Goal: Information Seeking & Learning: Find specific fact

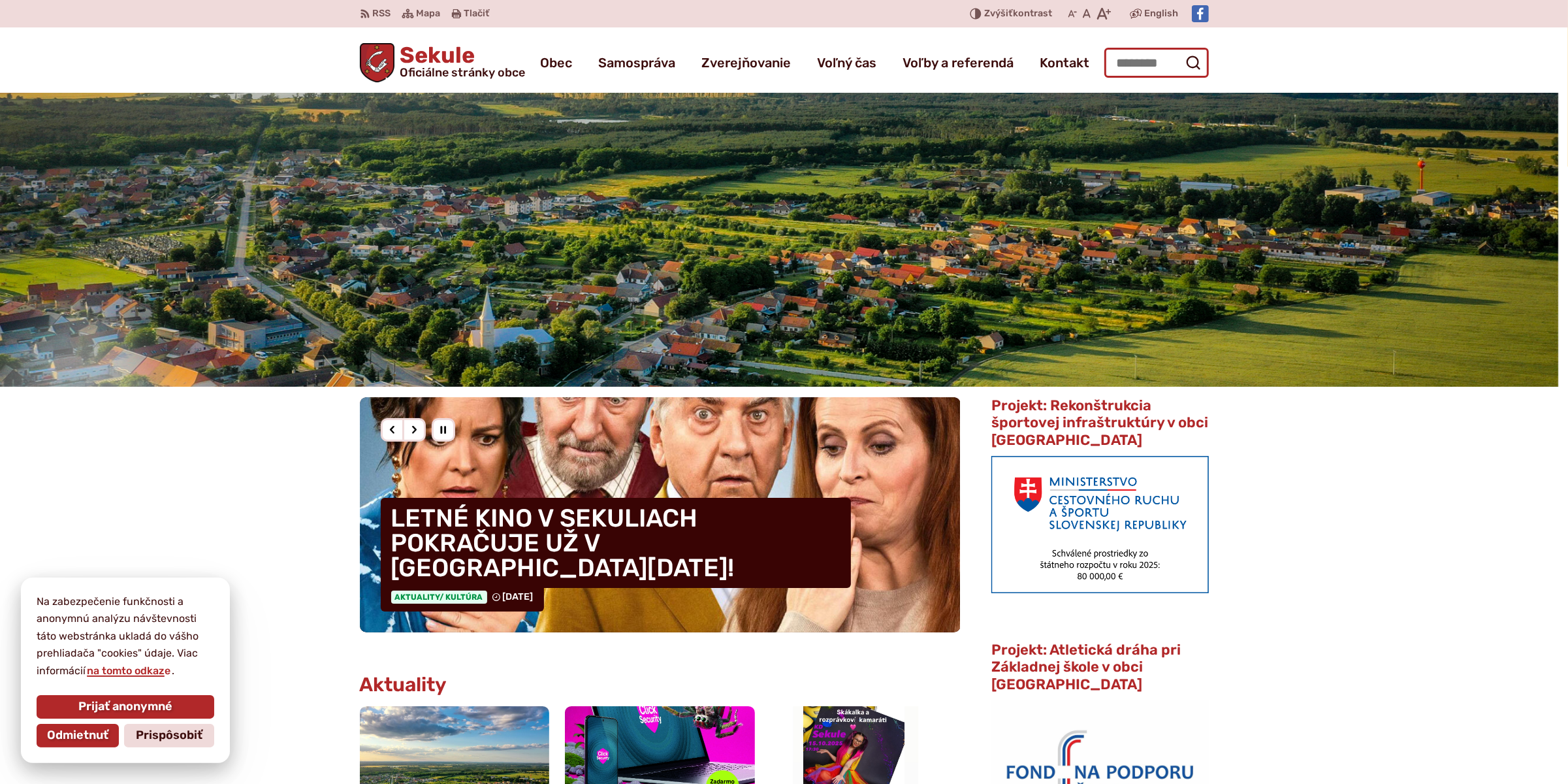
click at [1142, 58] on input "Hľadať:" at bounding box center [1157, 62] width 105 height 30
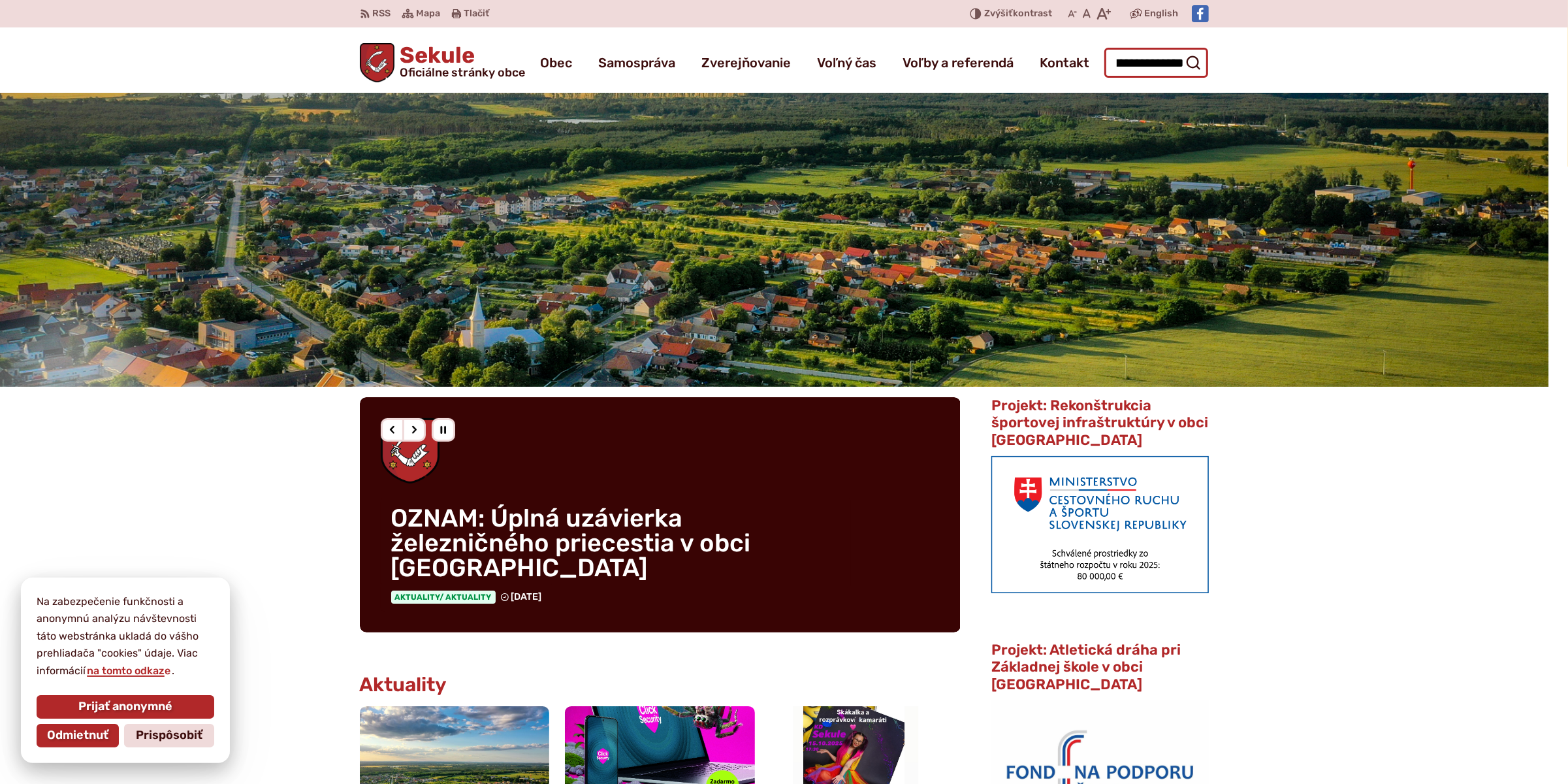
scroll to position [0, 17]
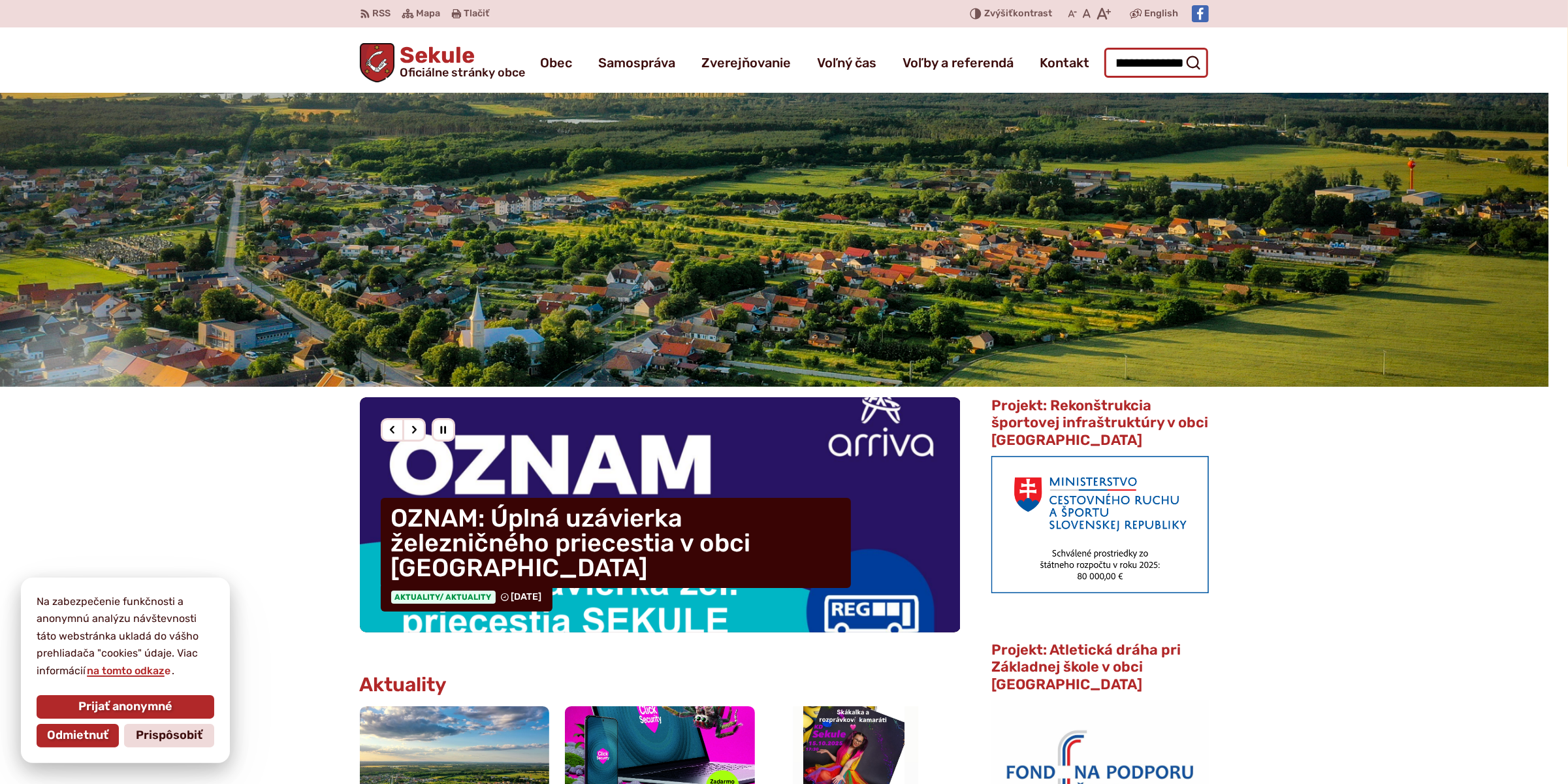
type input "**********"
click at [1181, 51] on button "Odoslať vyhľadávací formulár" at bounding box center [1193, 62] width 24 height 24
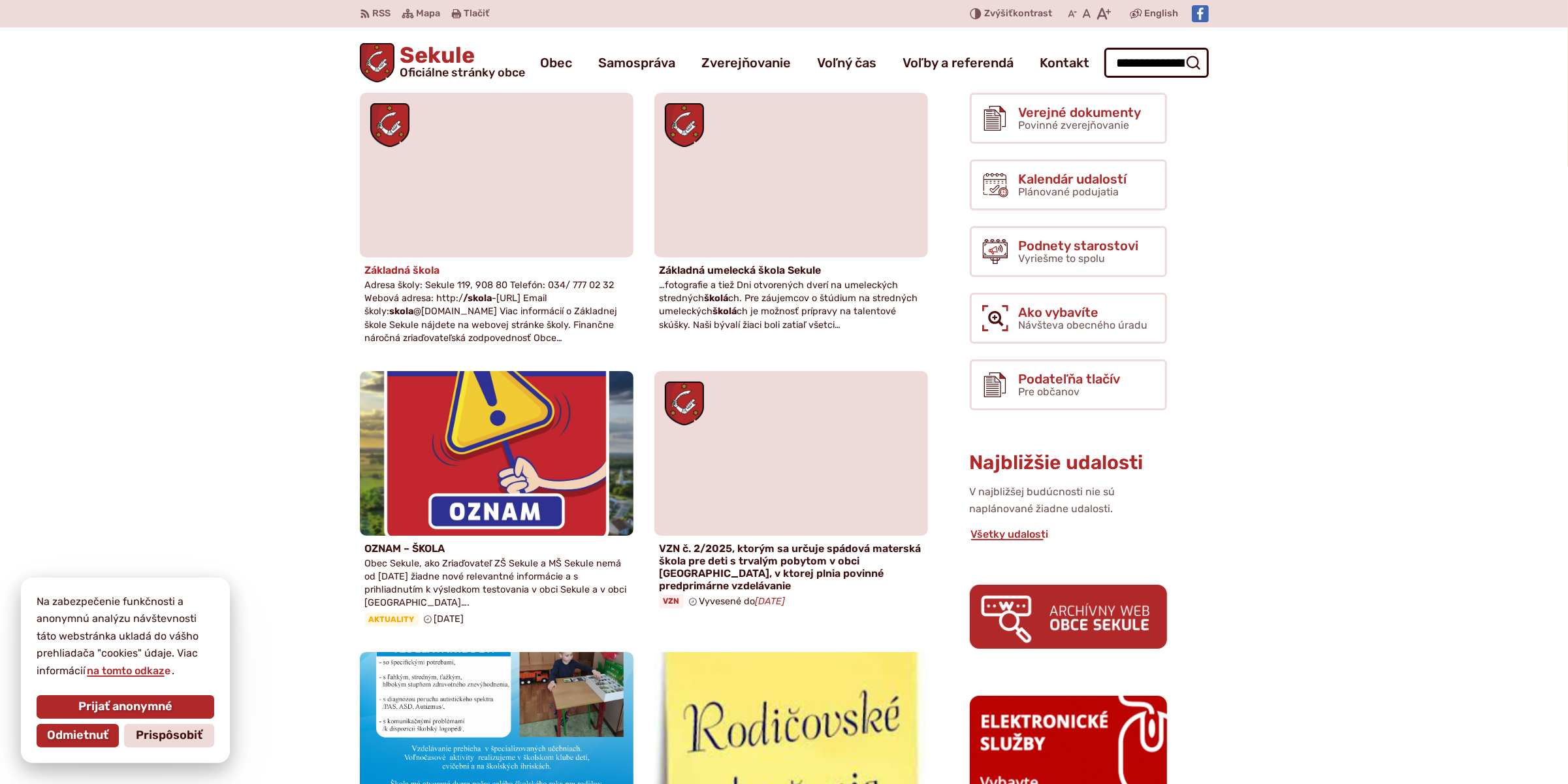
click at [418, 262] on link "Základná škola Adresa školy: Sekule 119, 908 80 Telefón: 034/ 777 02 32 Webová …" at bounding box center [496, 222] width 274 height 258
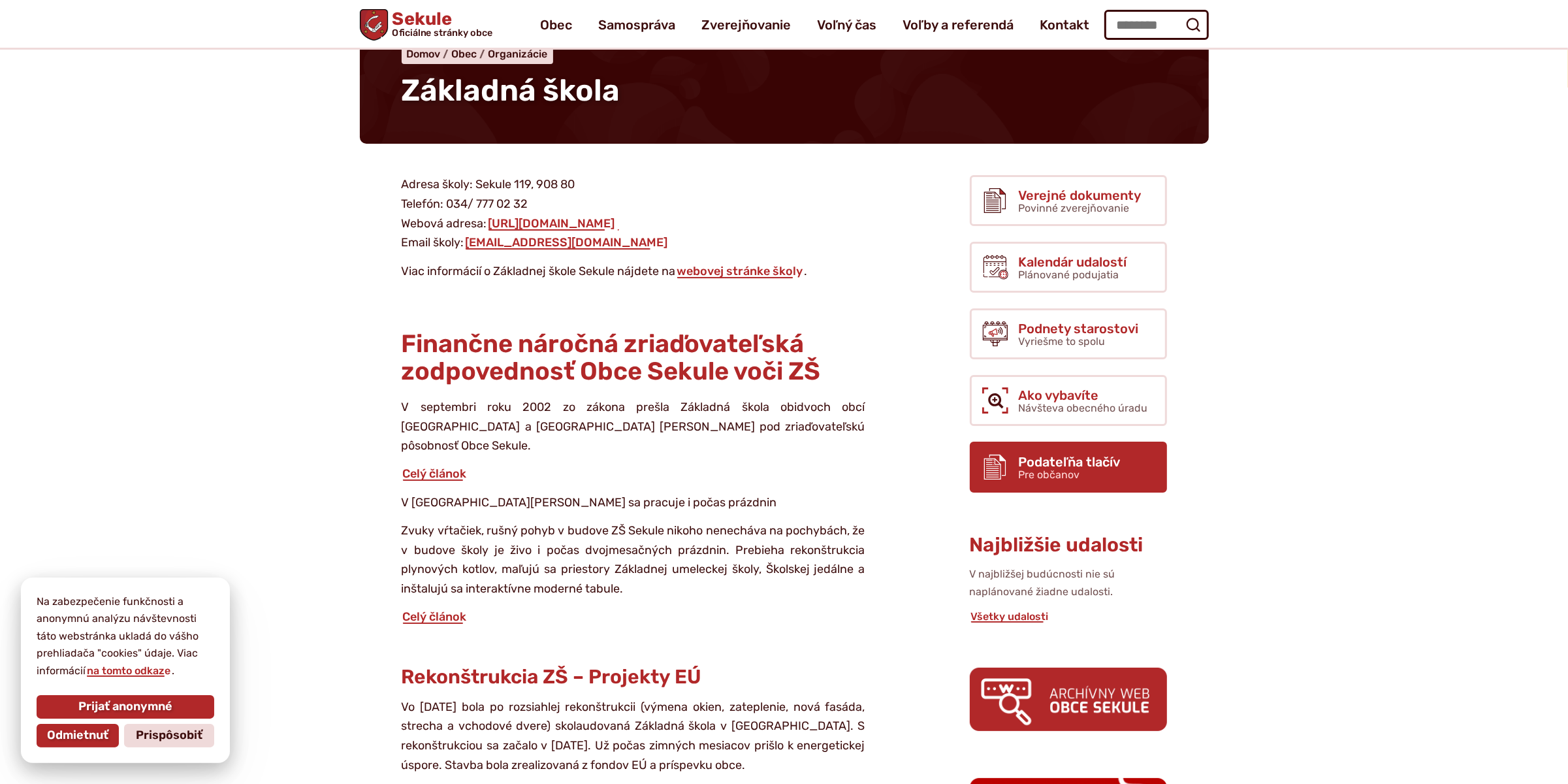
scroll to position [65, 0]
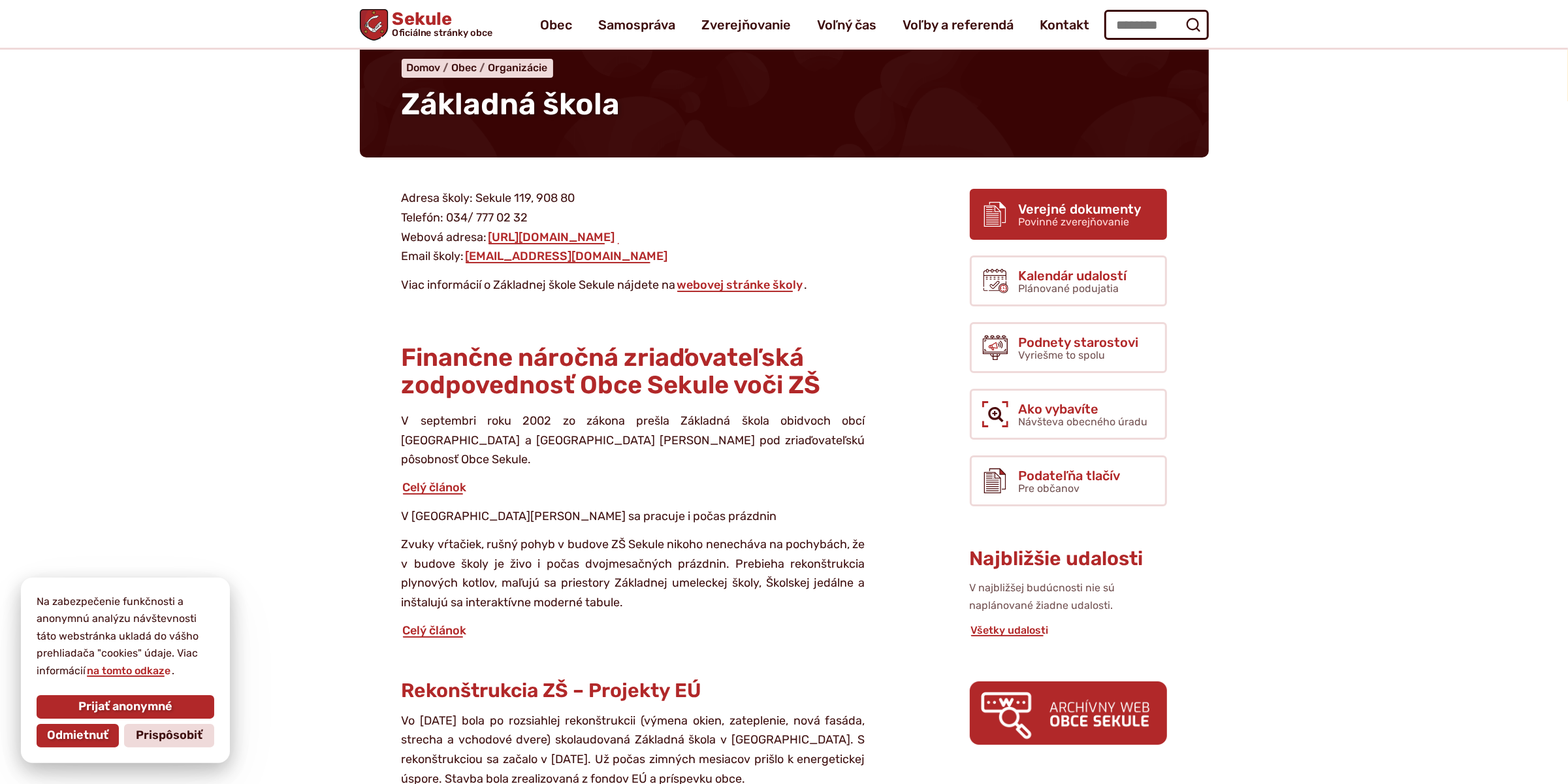
click at [1036, 208] on span "Verejné dokumenty" at bounding box center [1081, 209] width 123 height 14
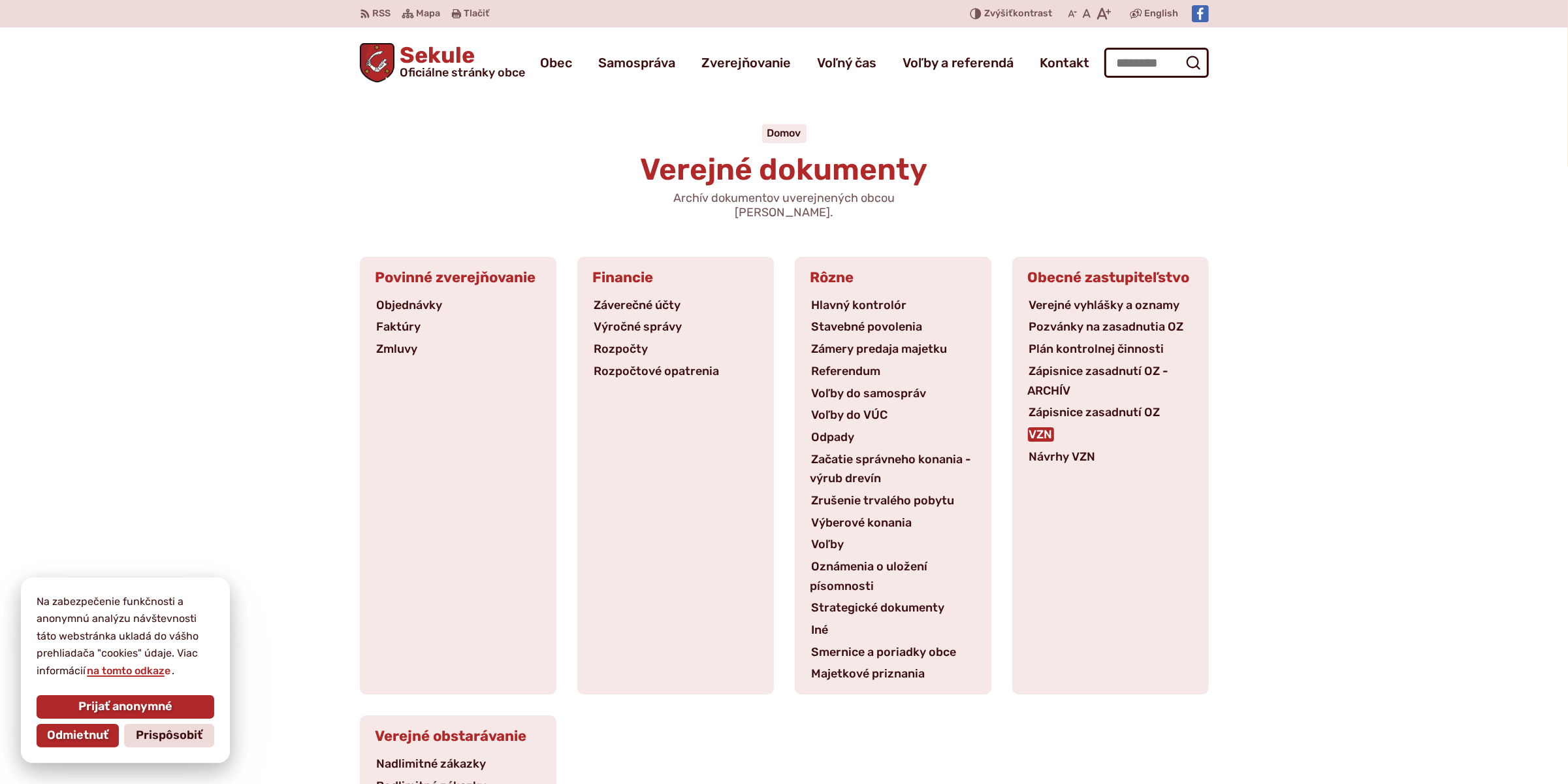
click at [1044, 427] on link "VZN" at bounding box center [1041, 434] width 26 height 14
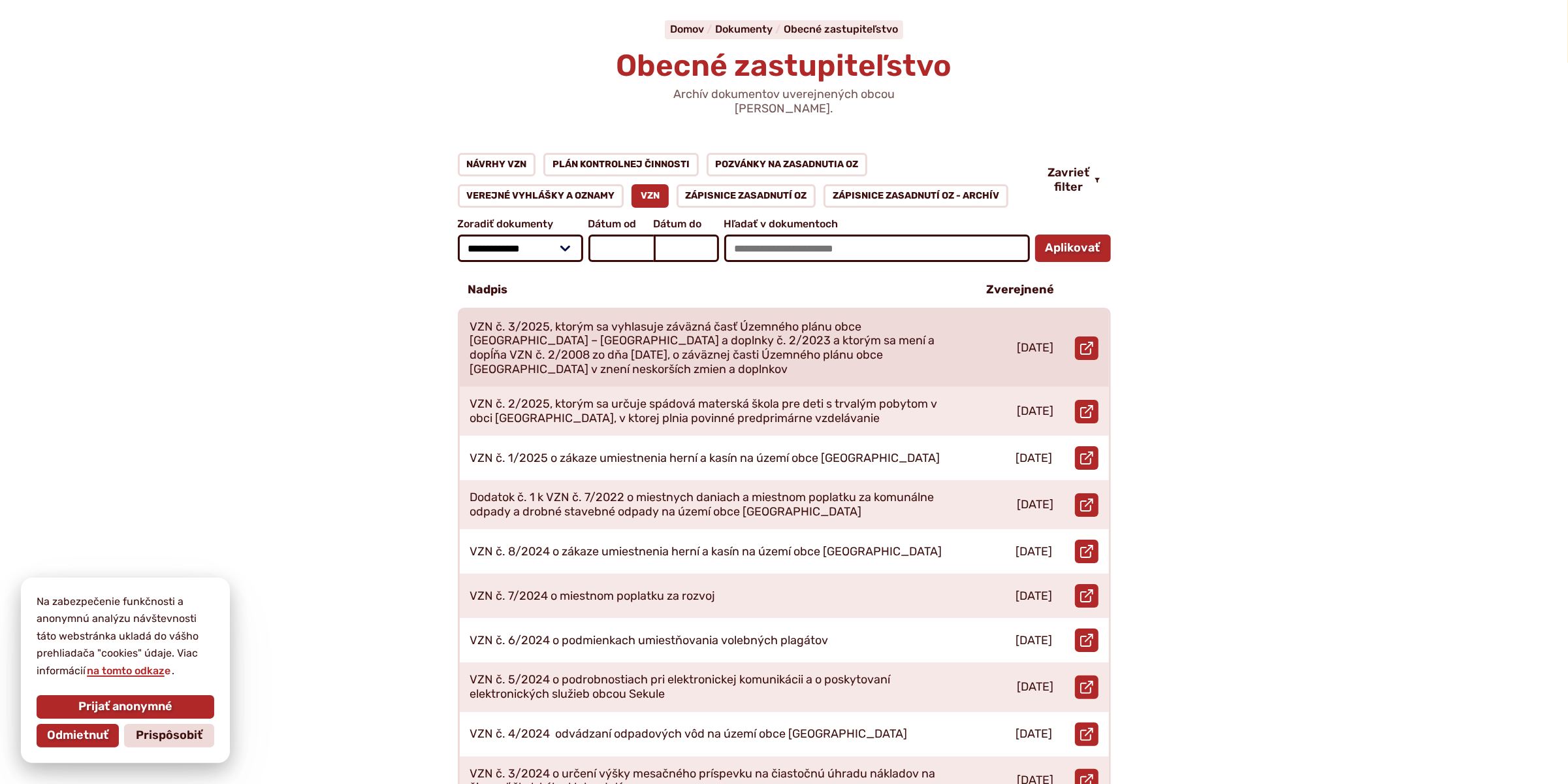
scroll to position [130, 0]
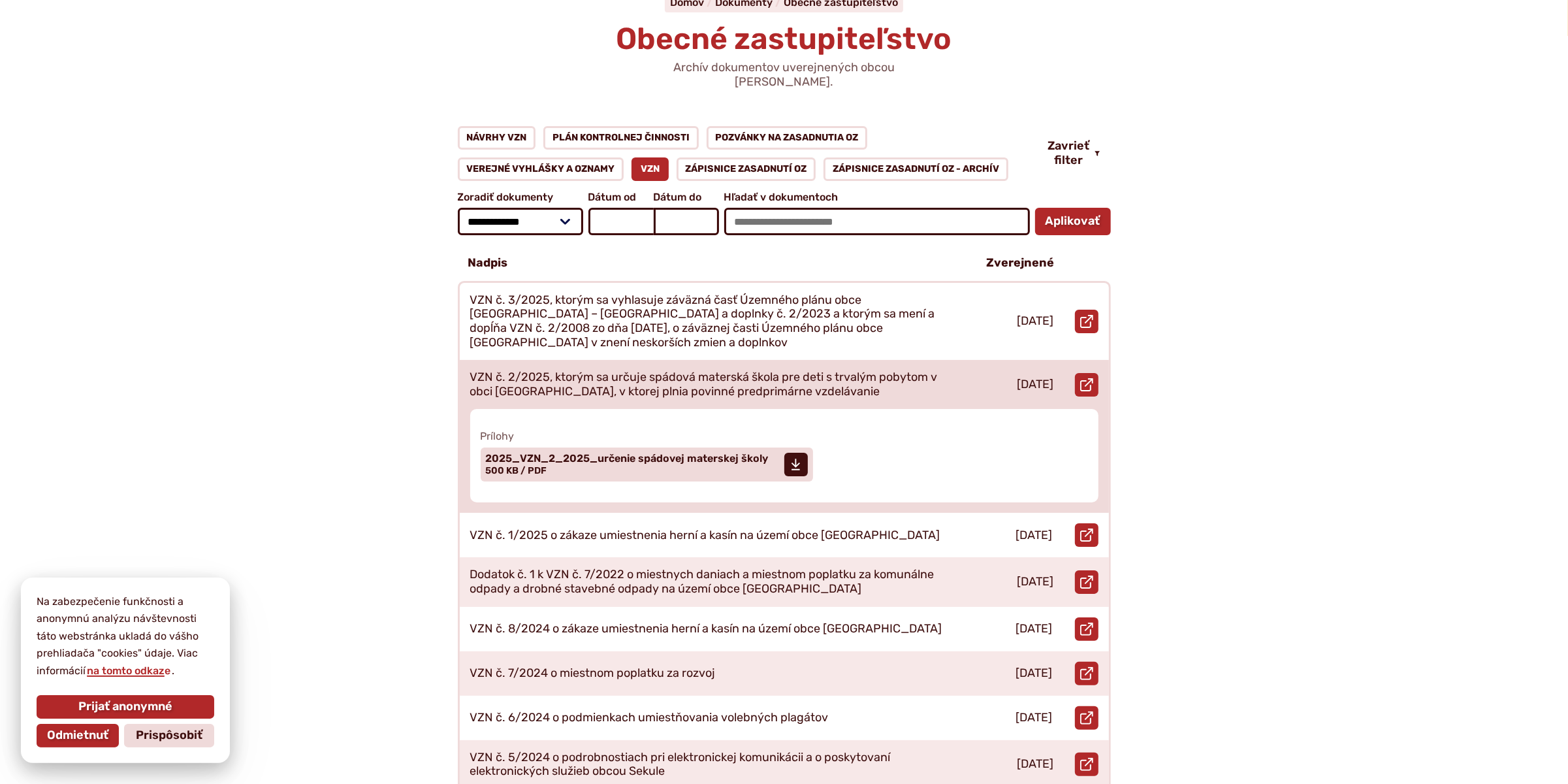
click at [707, 370] on p "VZN č. 2/2025, ktorým sa určuje spádová materská škola pre deti s trvalým pobyt…" at bounding box center [713, 383] width 486 height 28
click at [632, 453] on span "2025_VZN_2_2025_určenie spádovej materskej školy" at bounding box center [627, 458] width 283 height 11
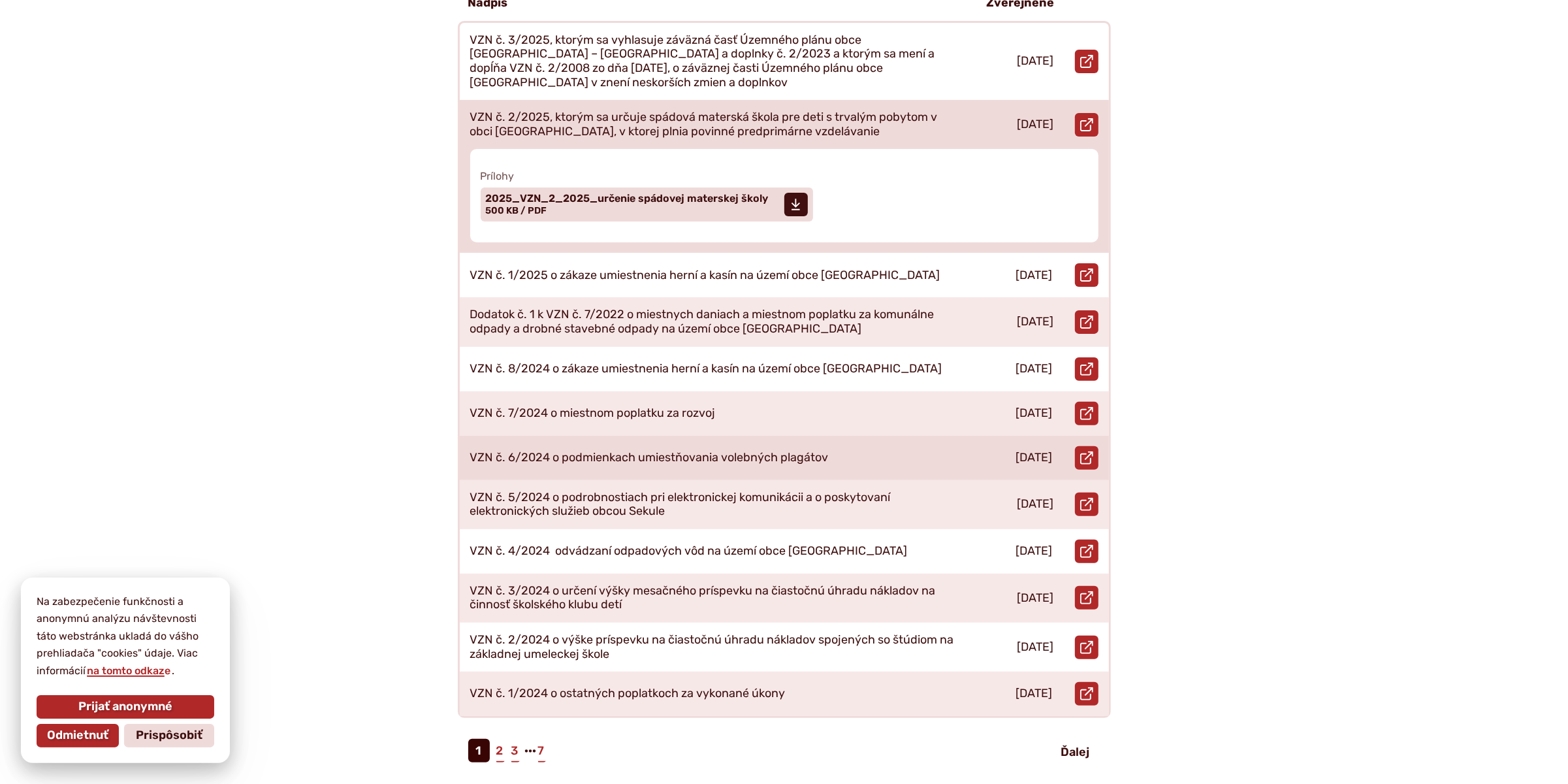
scroll to position [392, 0]
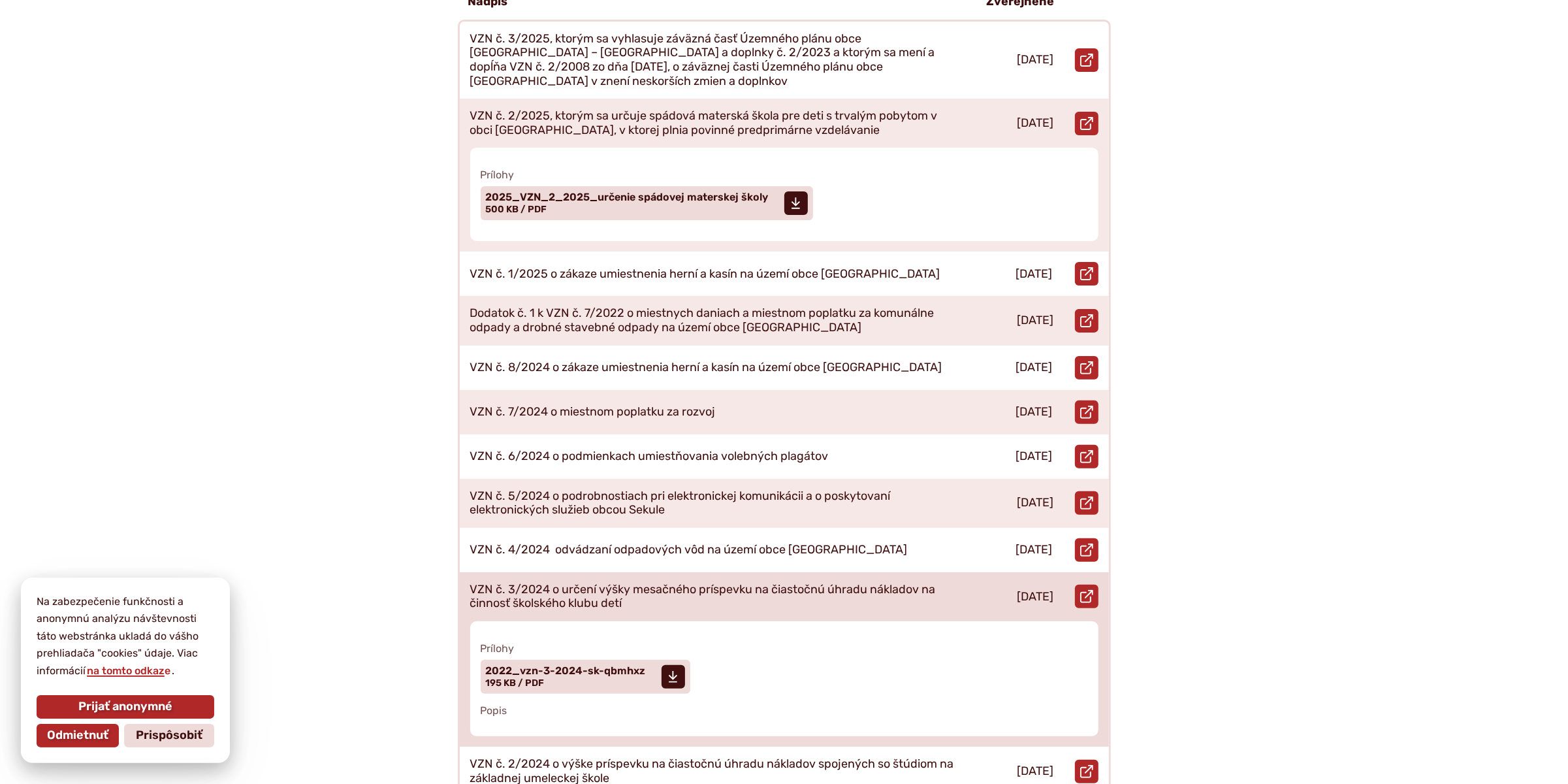
click at [748, 582] on p "VZN č. 3/2024 o určení výšky mesačného príspevku na čiastočnú úhradu nákladov n…" at bounding box center [713, 596] width 486 height 28
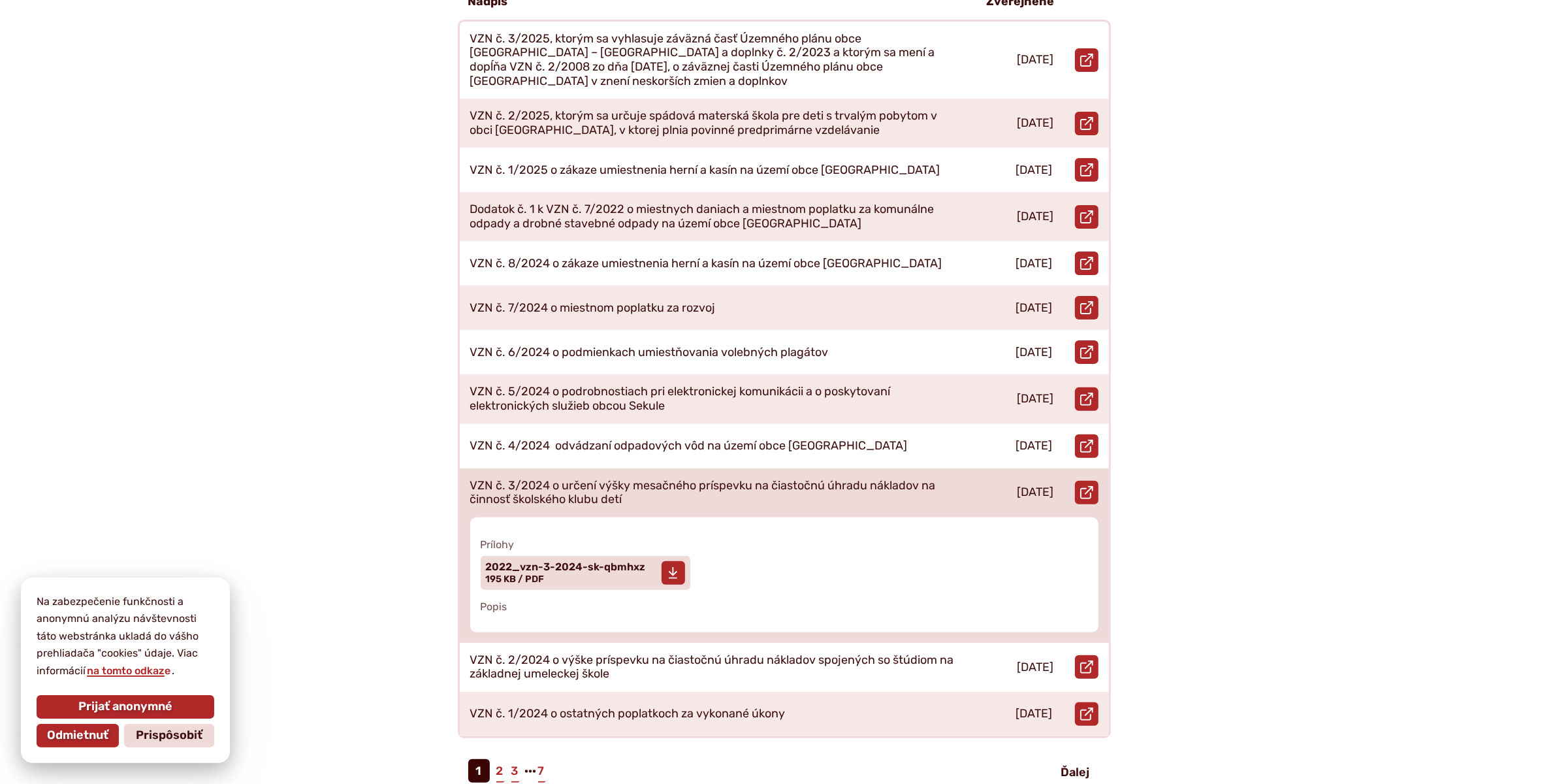
click at [544, 556] on span "2022_vzn-3-2024-sk-qbmhxz Veľkosť a typ súboru 195 KB / PDF" at bounding box center [565, 572] width 160 height 33
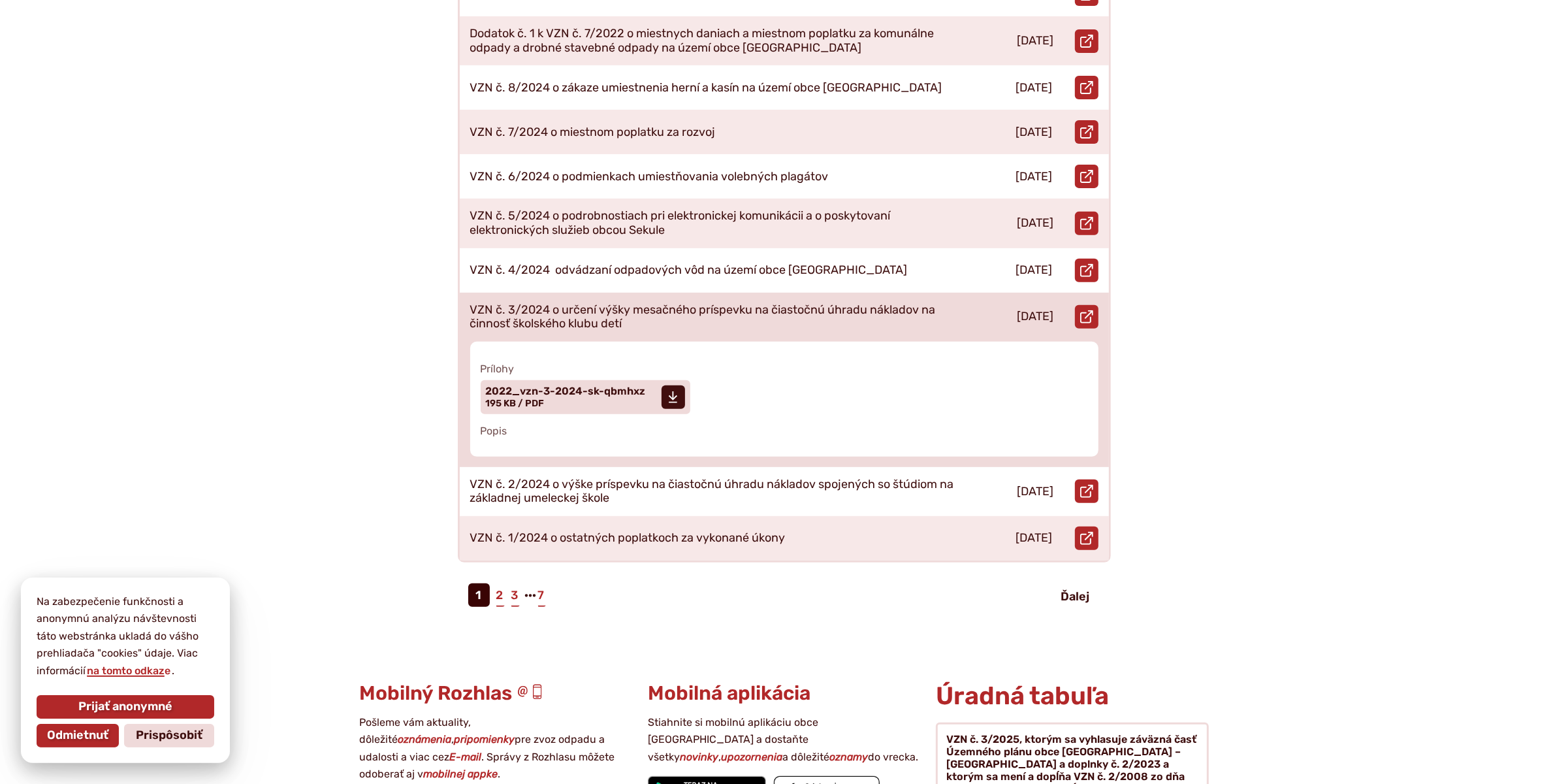
scroll to position [653, 0]
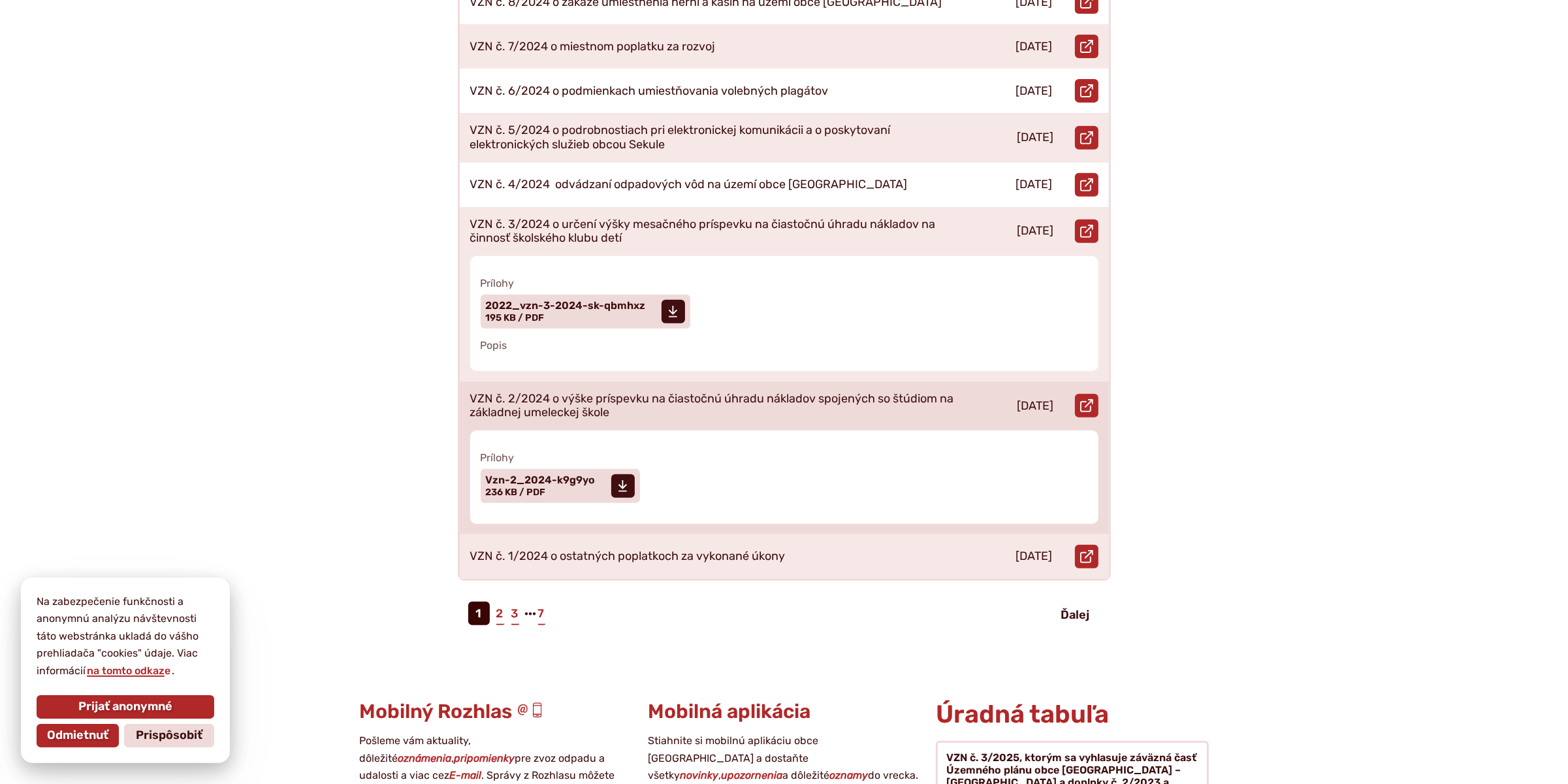
click at [589, 392] on p "VZN č. 2/2024 o výške príspevku na čiastočnú úhradu nákladov spojených so štúdi…" at bounding box center [713, 405] width 486 height 28
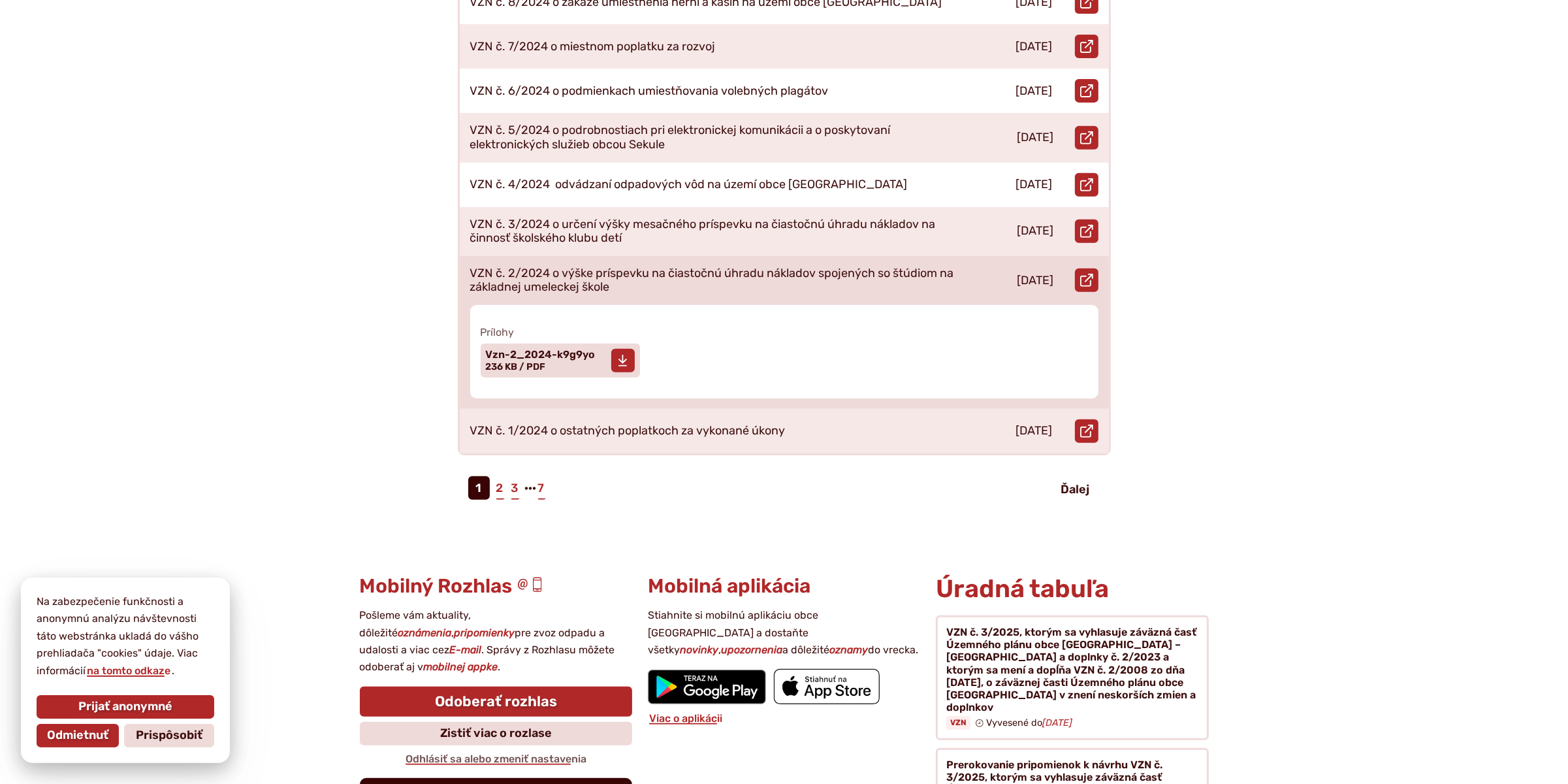
click at [550, 349] on span "Vzn-2_2024-k9g9yo" at bounding box center [540, 354] width 109 height 11
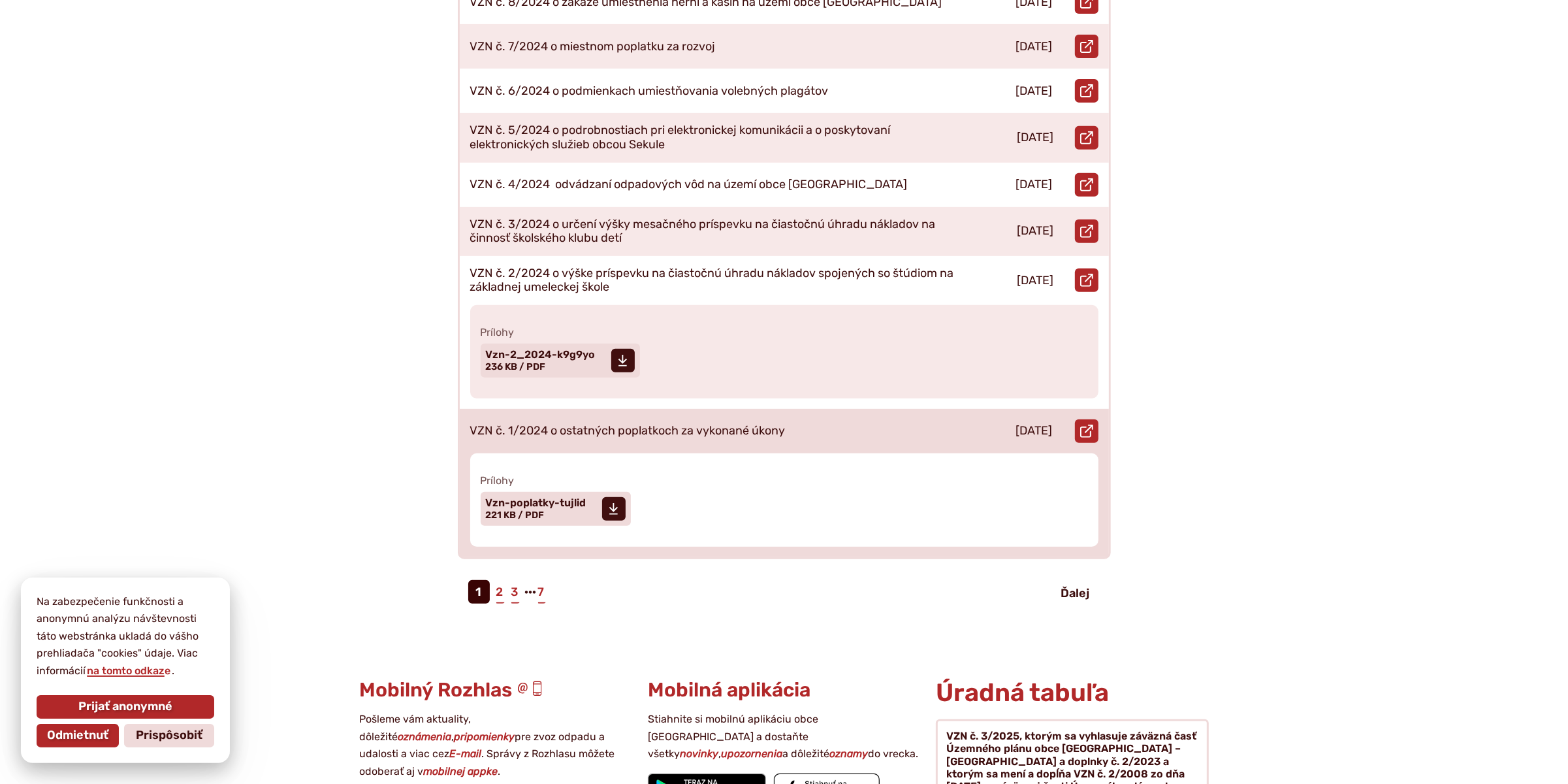
click at [668, 424] on p "VZN č. 1/2024 o ostatných poplatkoch za vykonané úkony" at bounding box center [628, 431] width 316 height 14
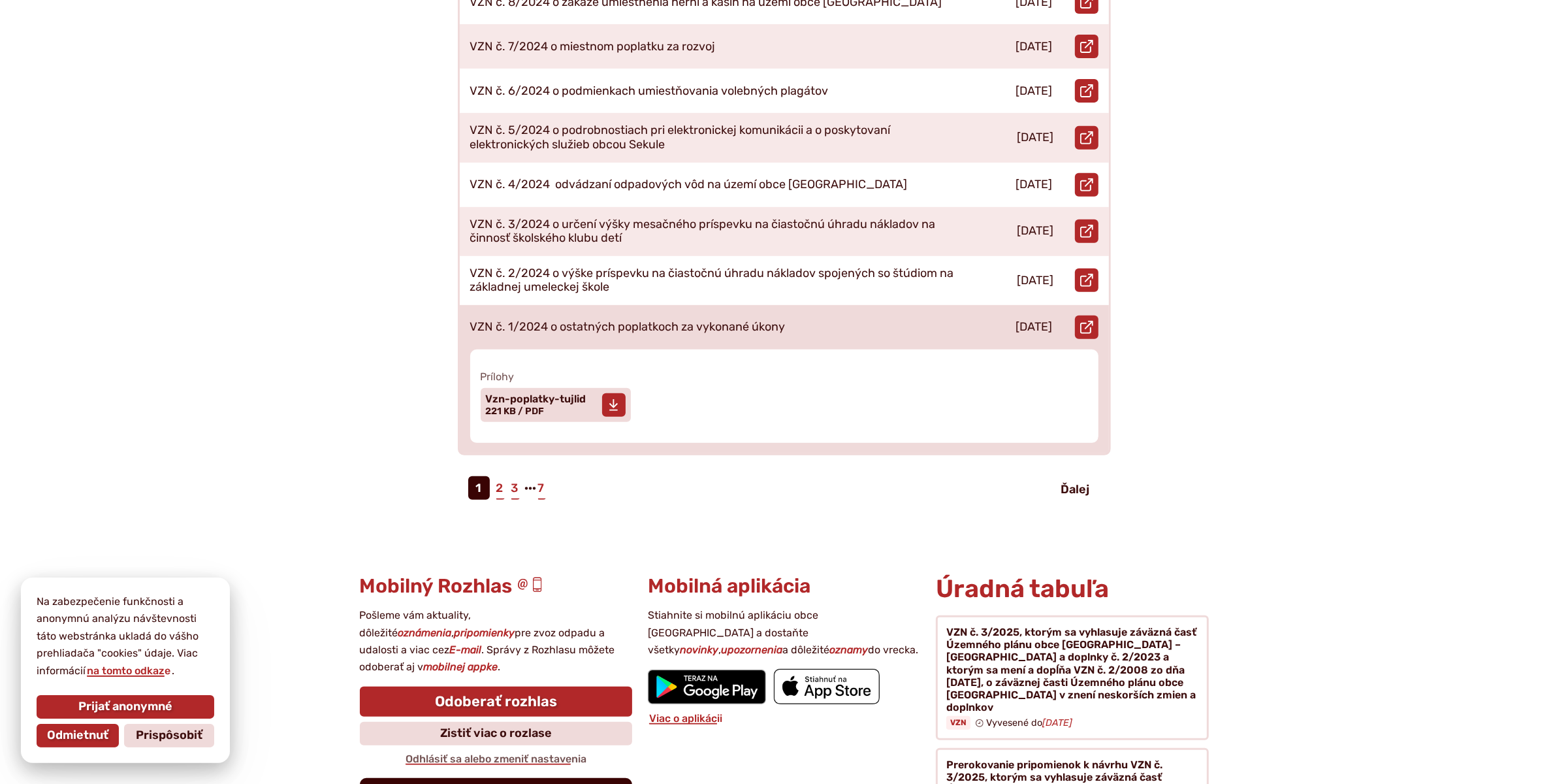
click at [539, 405] on span "Veľkosť a typ súboru 221 KB / PDF" at bounding box center [515, 411] width 59 height 11
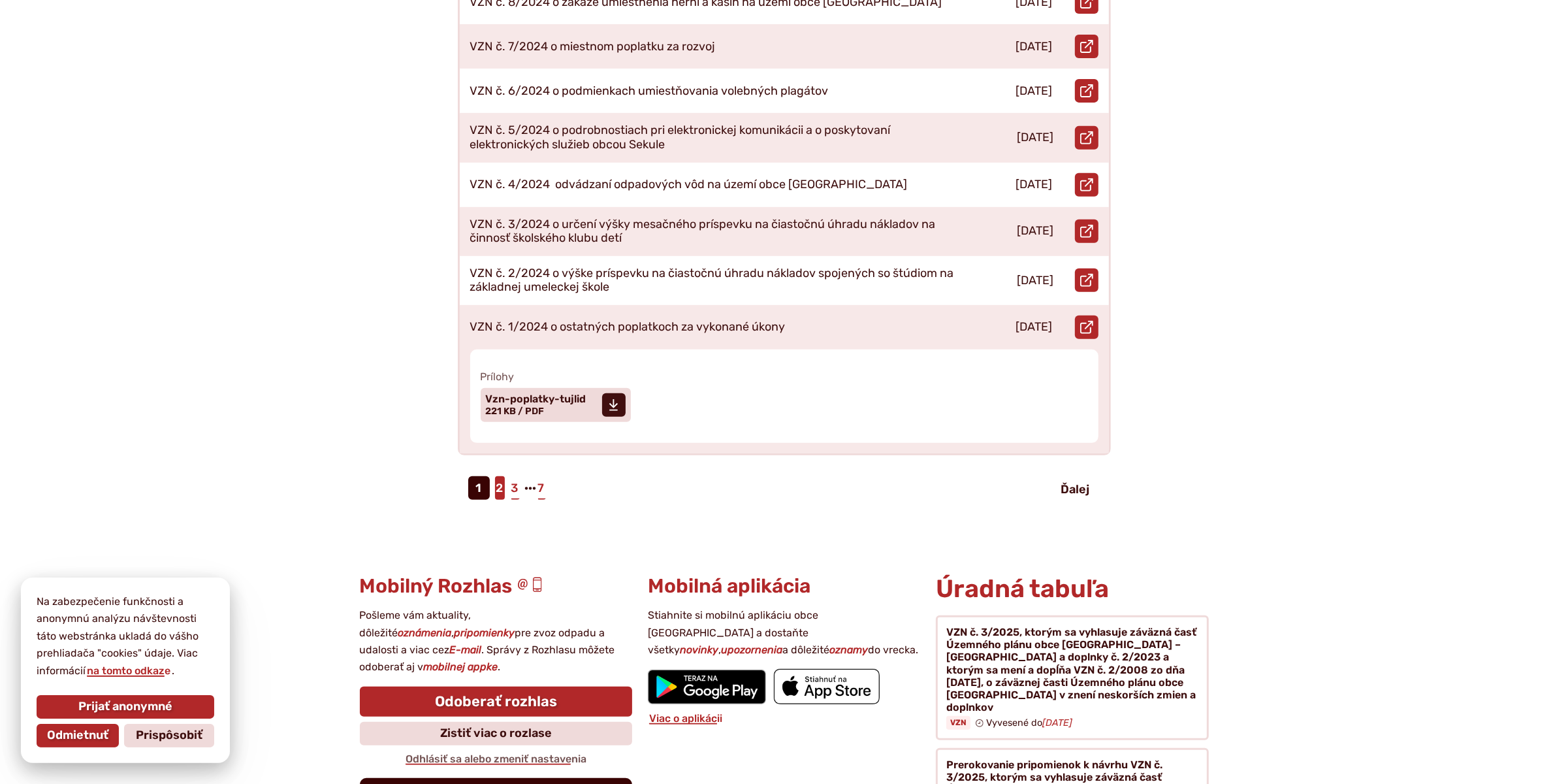
click at [502, 476] on link "2" at bounding box center [499, 487] width 10 height 24
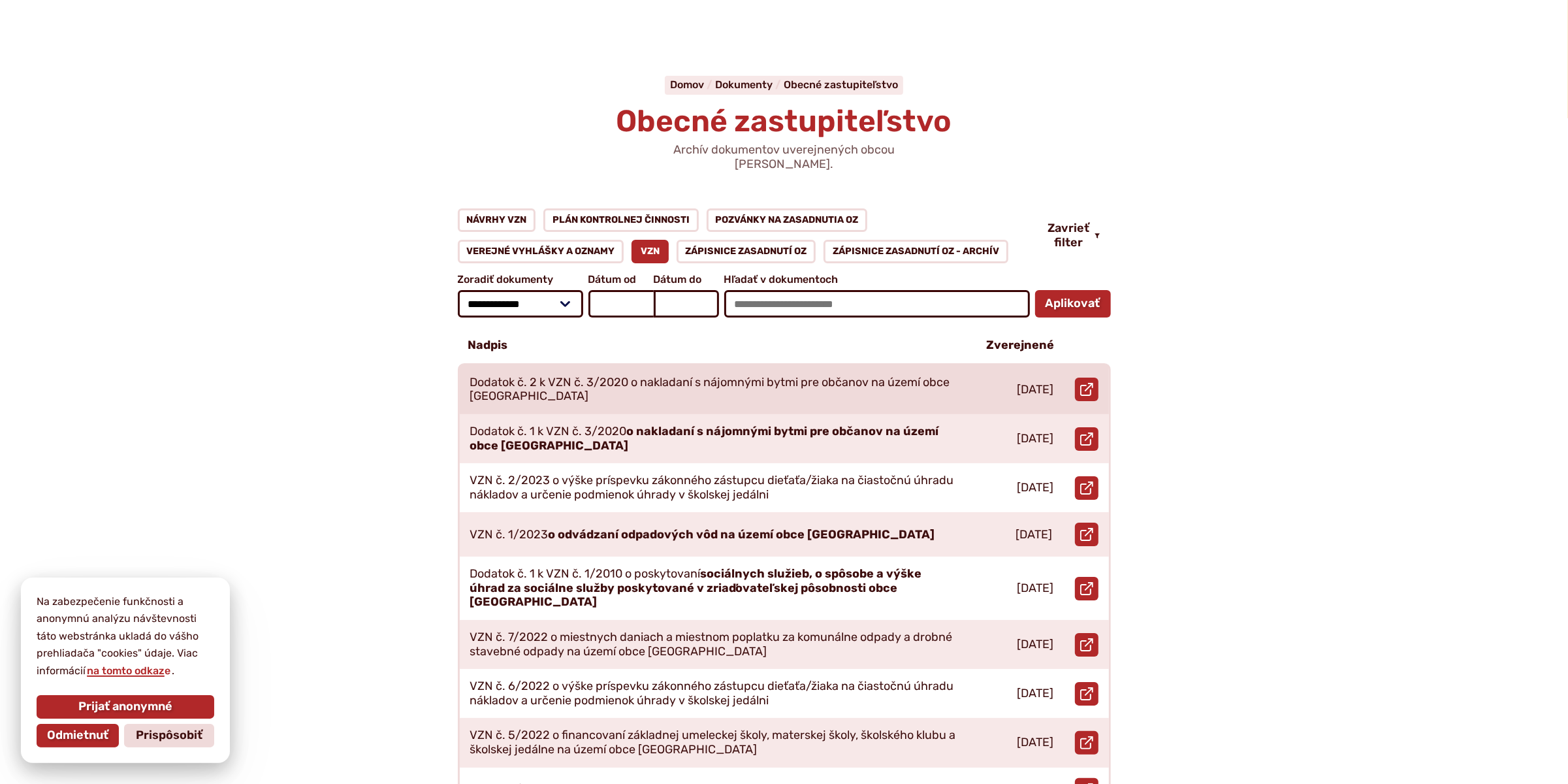
scroll to position [130, 0]
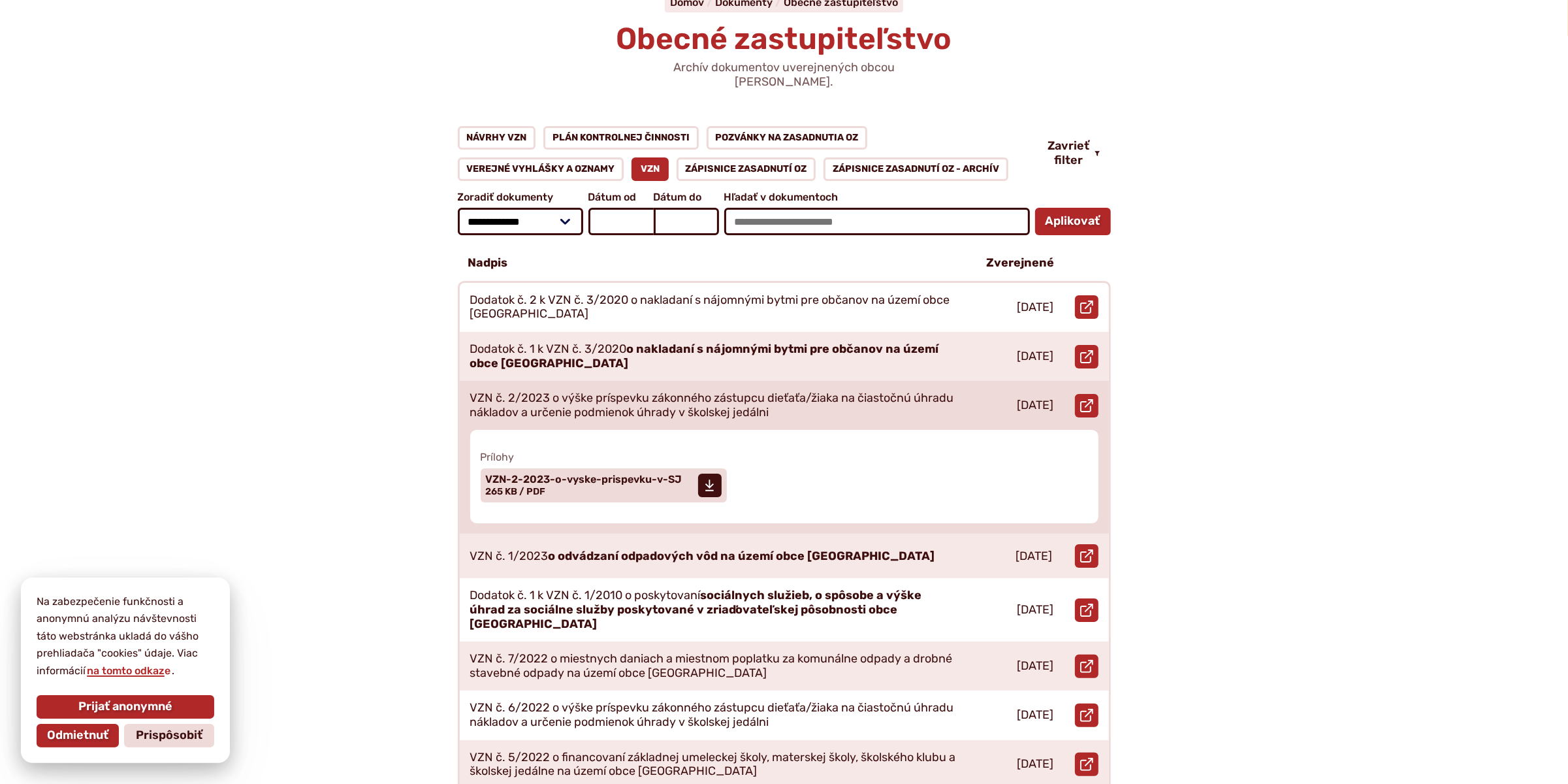
click at [706, 392] on p "VZN č. 2/2023 o výške príspevku zákonného zástupcu dieťaťa/žiaka na čiastočnú ú…" at bounding box center [713, 405] width 486 height 28
click at [574, 474] on span "VZN-2-2023-o-vyske-prispevku-v-SJ" at bounding box center [583, 479] width 196 height 11
